Goal: Task Accomplishment & Management: Manage account settings

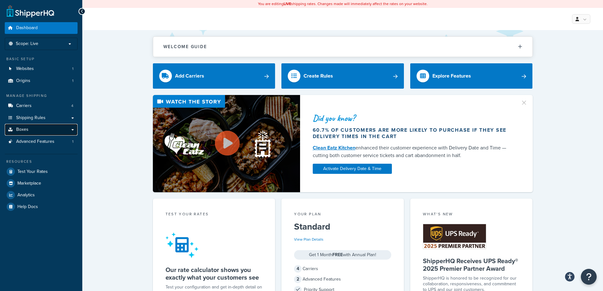
click at [37, 127] on link "Boxes" at bounding box center [41, 130] width 73 height 12
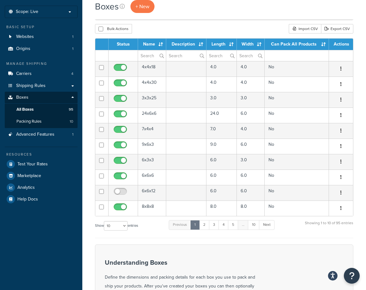
scroll to position [32, 0]
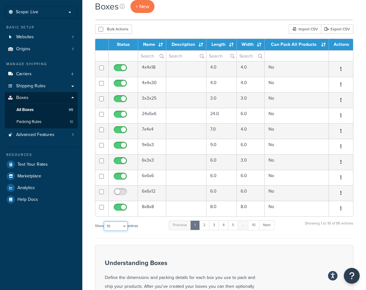
click at [123, 225] on select "10 15 25 50 100 1000" at bounding box center [116, 225] width 24 height 9
select select "100"
click at [104, 221] on select "10 15 25 50 100 1000" at bounding box center [116, 225] width 24 height 9
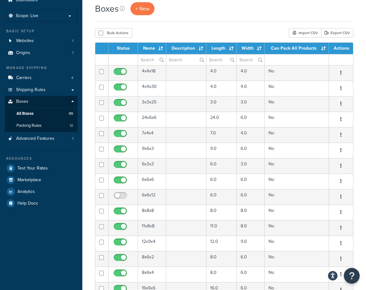
scroll to position [0, 0]
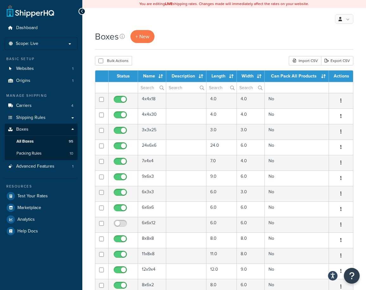
click at [157, 76] on th "Name" at bounding box center [152, 76] width 28 height 11
click at [160, 77] on th "Name" at bounding box center [152, 76] width 28 height 11
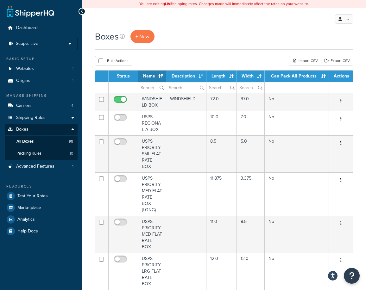
click at [161, 77] on th "Name" at bounding box center [152, 76] width 28 height 11
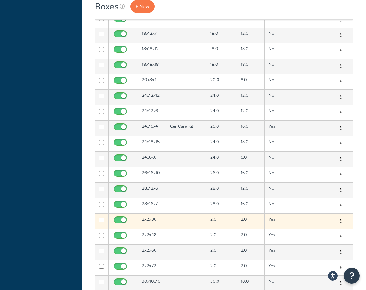
scroll to position [316, 0]
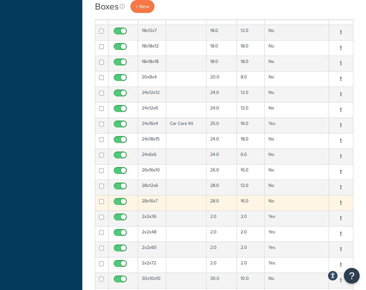
click at [121, 205] on input "checkbox" at bounding box center [120, 203] width 17 height 8
checkbox input "false"
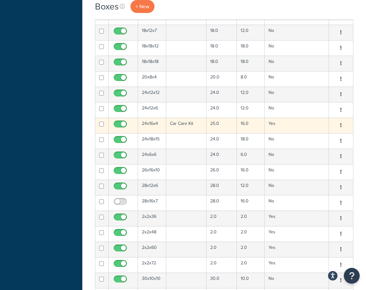
click at [121, 124] on input "checkbox" at bounding box center [120, 126] width 17 height 8
checkbox input "false"
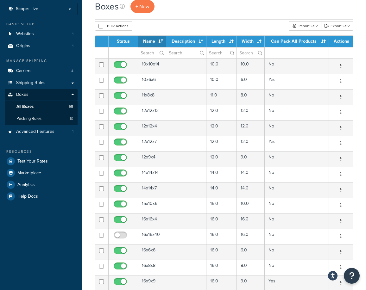
scroll to position [0, 0]
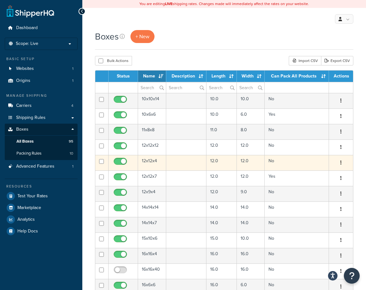
click at [123, 164] on input "checkbox" at bounding box center [120, 163] width 17 height 8
checkbox input "false"
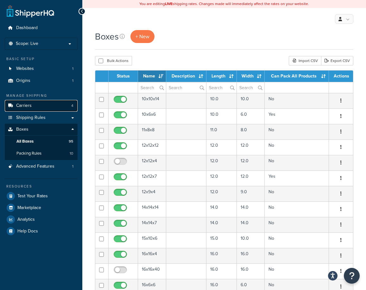
click at [35, 108] on link "Carriers 4" at bounding box center [41, 106] width 73 height 12
select select "100"
